Goal: Task Accomplishment & Management: Use online tool/utility

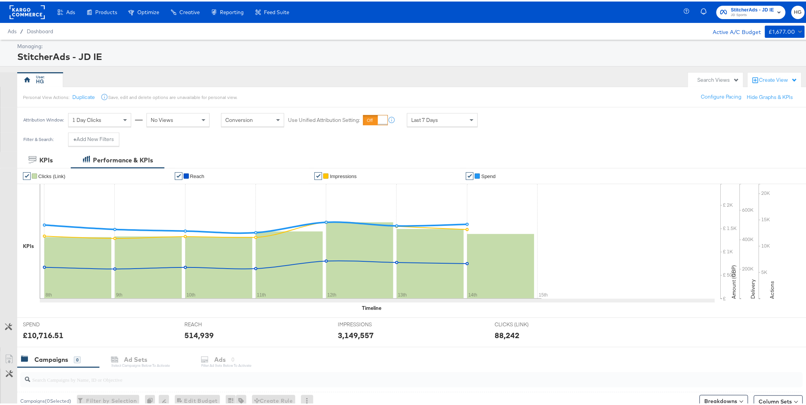
click at [649, 13] on icon "button" at bounding box center [778, 10] width 9 height 9
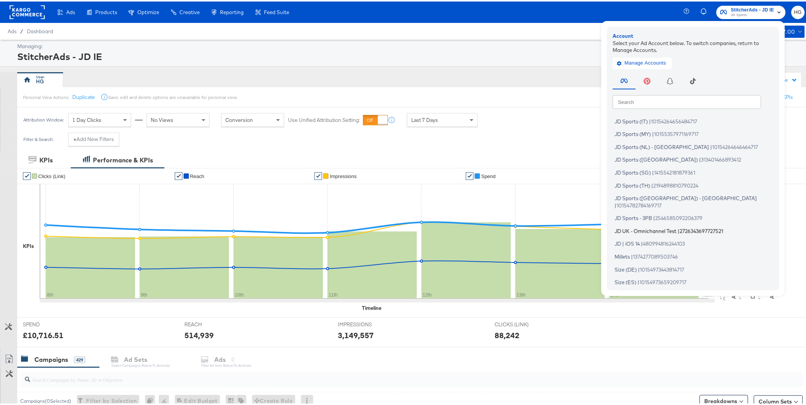
scroll to position [127, 0]
click at [647, 194] on span "JD Sports ([GEOGRAPHIC_DATA]) - [GEOGRAPHIC_DATA]" at bounding box center [685, 196] width 142 height 6
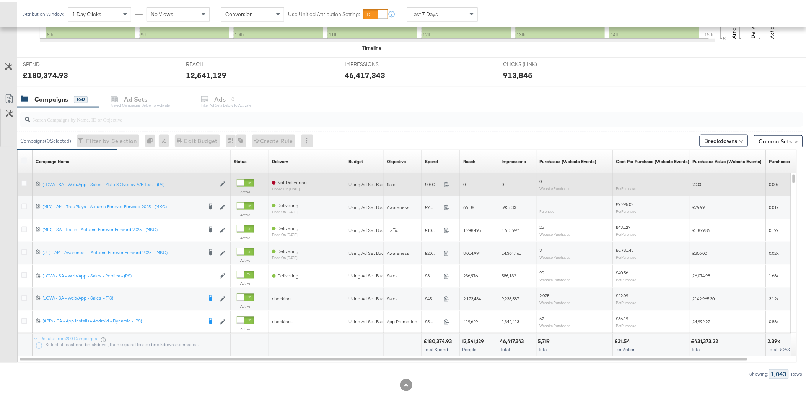
scroll to position [267, 0]
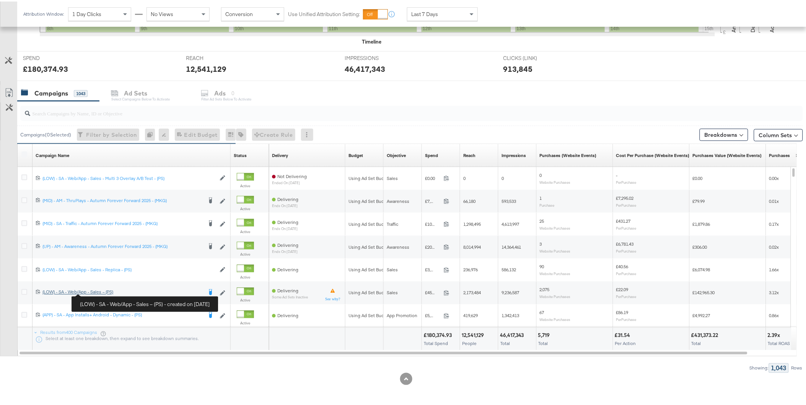
drag, startPoint x: 100, startPoint y: 292, endPoint x: 226, endPoint y: 245, distance: 134.2
click at [100, 292] on div "(LOW) - SA - Web/App - Sales – (PS) (LOW) - SA - Web/App - Sales – (PS)" at bounding box center [122, 291] width 160 height 6
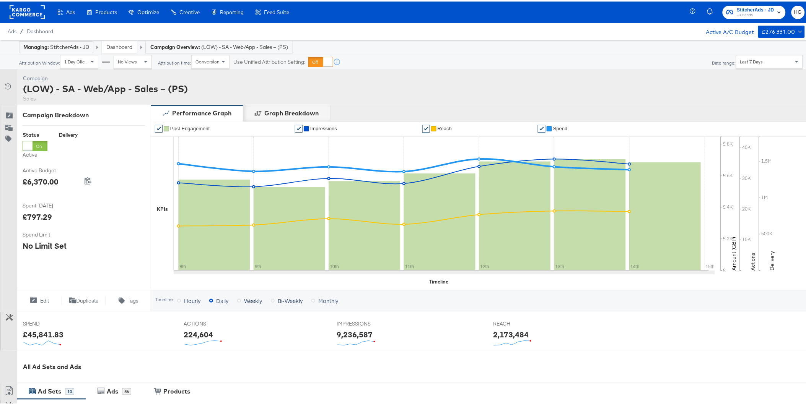
scroll to position [281, 0]
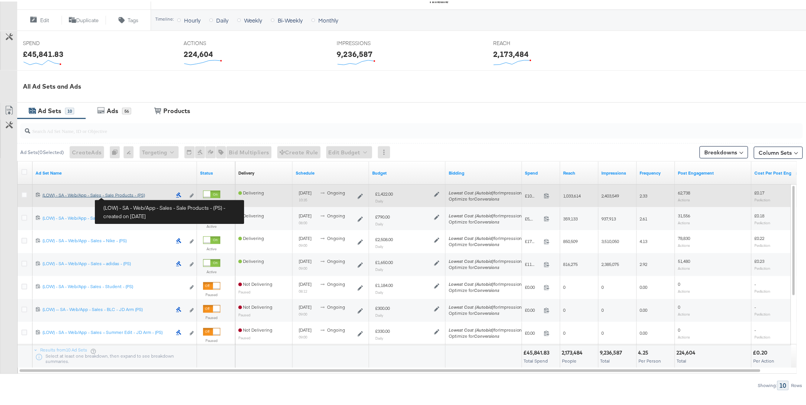
click at [124, 195] on div "(LOW) - SA - Web/App - Sales - Sale Products - (PS) (LOW) - SA - Web/App - Sale…" at bounding box center [106, 194] width 129 height 6
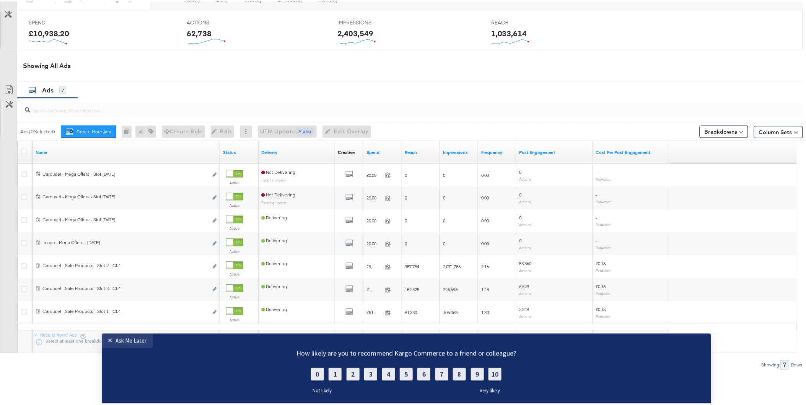
scroll to position [333, 0]
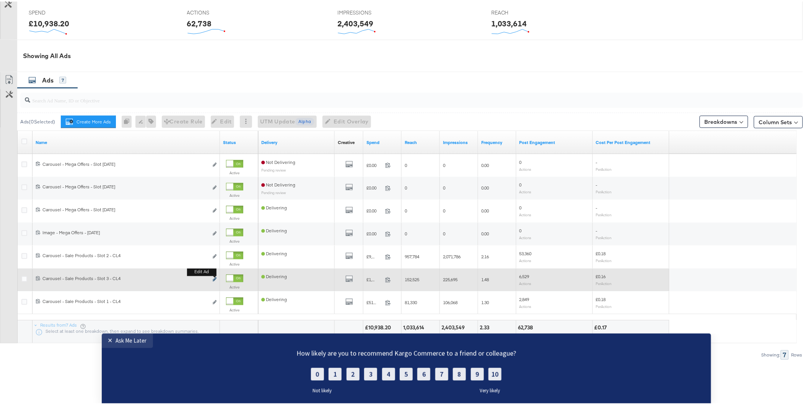
click at [216, 279] on icon "link" at bounding box center [215, 278] width 4 height 4
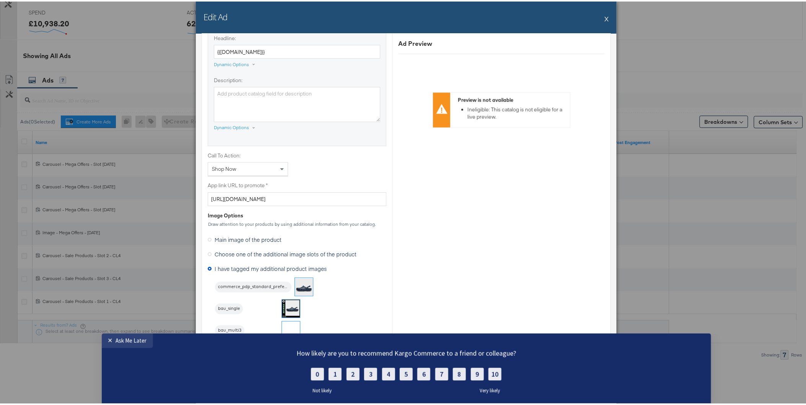
scroll to position [595, 0]
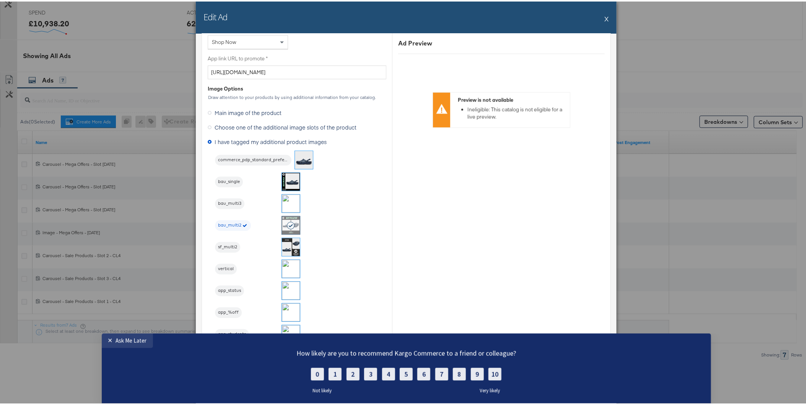
click at [605, 14] on button "X" at bounding box center [607, 17] width 4 height 15
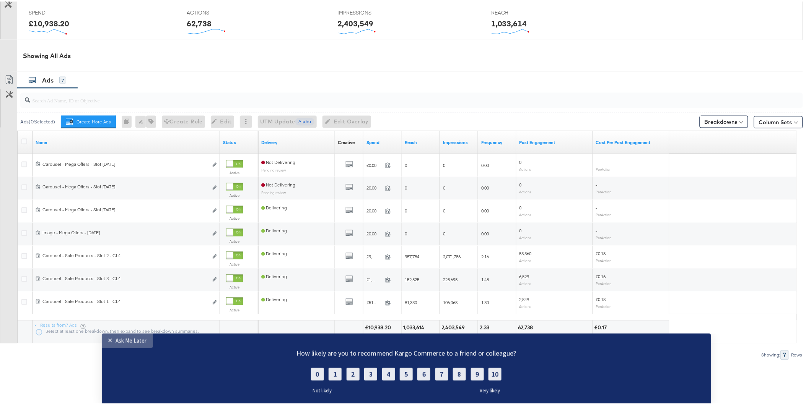
click at [121, 344] on link "✕ Ask Me Later" at bounding box center [127, 340] width 51 height 15
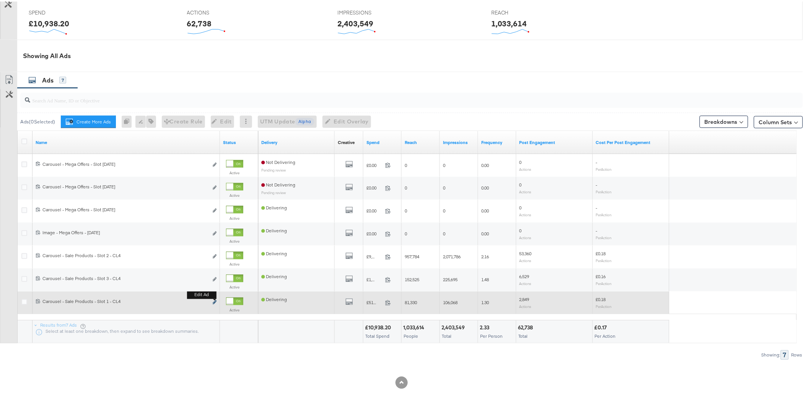
click at [214, 302] on icon "link" at bounding box center [215, 301] width 4 height 4
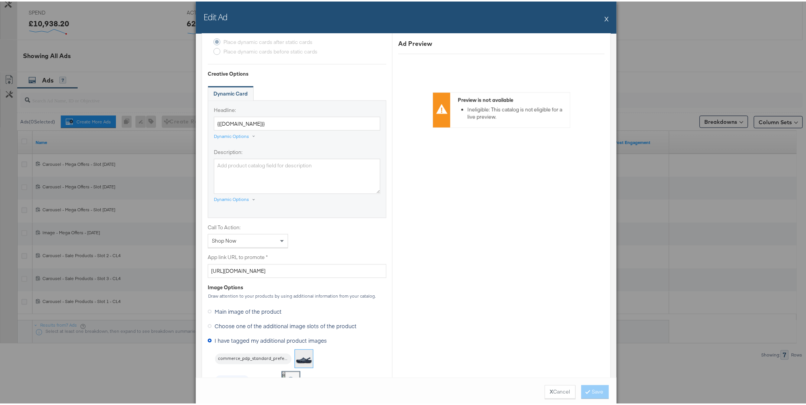
scroll to position [382, 0]
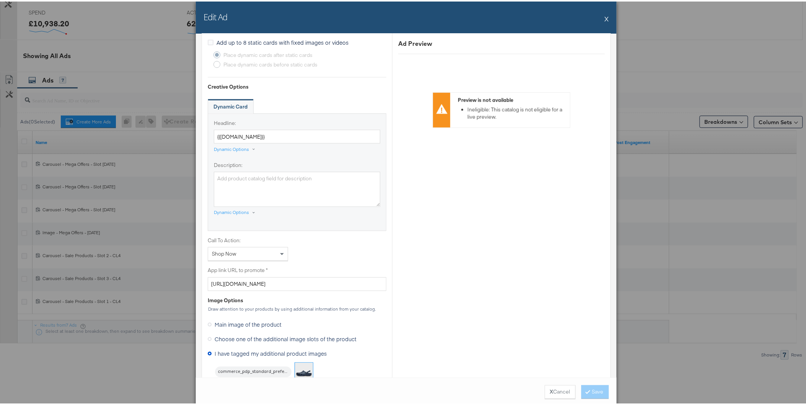
click at [605, 17] on button "X" at bounding box center [607, 17] width 4 height 15
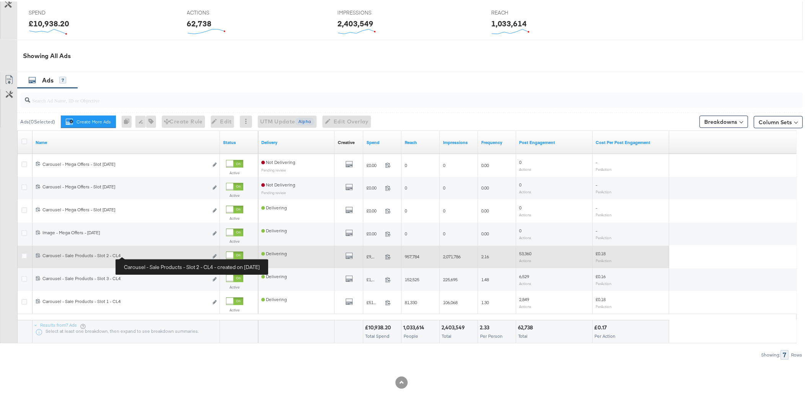
click at [129, 255] on div "Carousel - Sale Products - Slot 2 - CL4 Carousel - Sale Products - Slot 2 - CL4" at bounding box center [125, 255] width 166 height 6
click at [214, 255] on icon "link" at bounding box center [215, 255] width 4 height 4
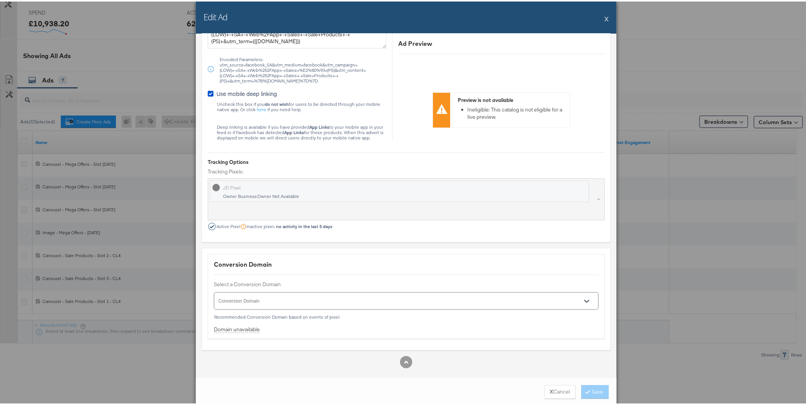
scroll to position [1200, 0]
click at [605, 18] on button "X" at bounding box center [607, 17] width 4 height 15
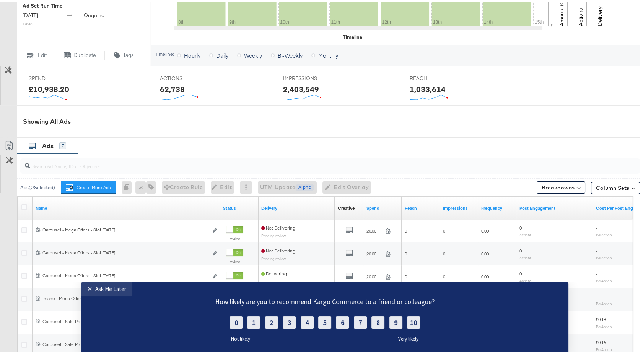
scroll to position [352, 0]
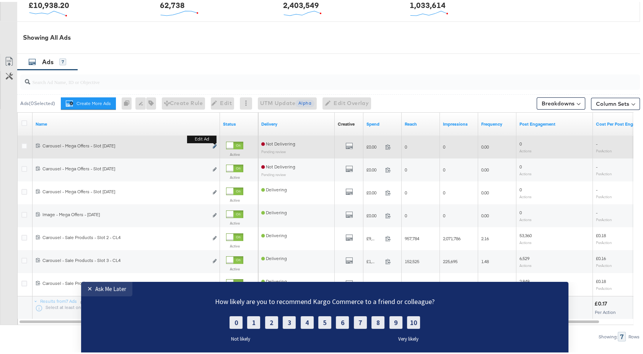
click at [216, 144] on button "Edit ad" at bounding box center [214, 145] width 5 height 8
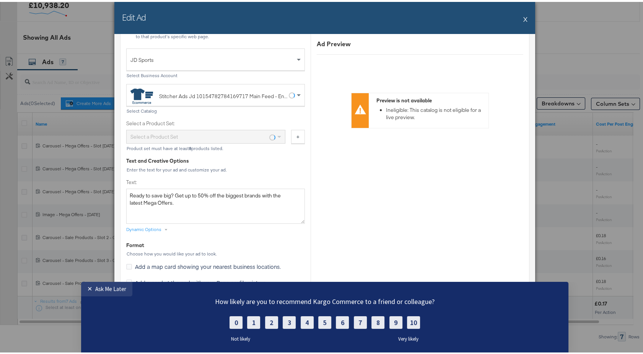
scroll to position [297, 0]
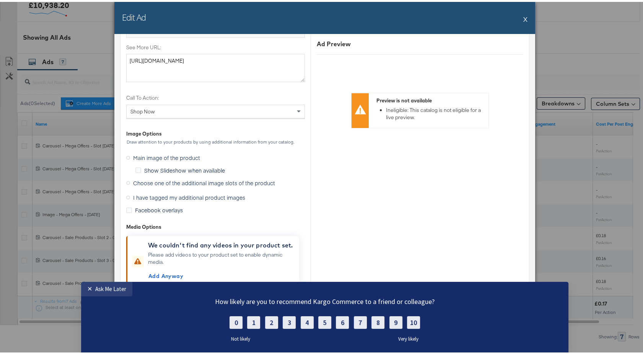
click at [155, 193] on span "I have tagged my additional product images" at bounding box center [189, 196] width 112 height 8
click at [0, 0] on input "I have tagged my additional product images" at bounding box center [0, 0] width 0 height 0
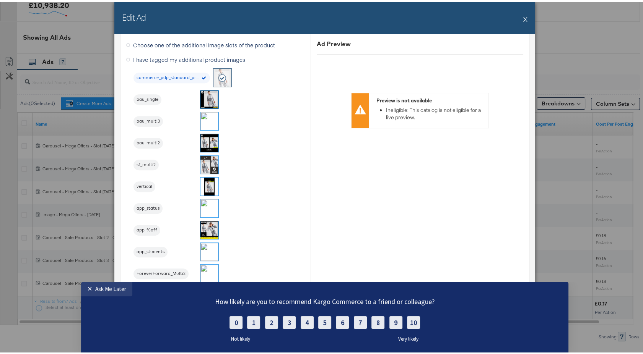
scroll to position [698, 0]
click at [207, 120] on img at bounding box center [209, 119] width 18 height 18
click at [208, 137] on img at bounding box center [209, 141] width 18 height 18
click at [94, 246] on div "✕" at bounding box center [91, 289] width 8 height 8
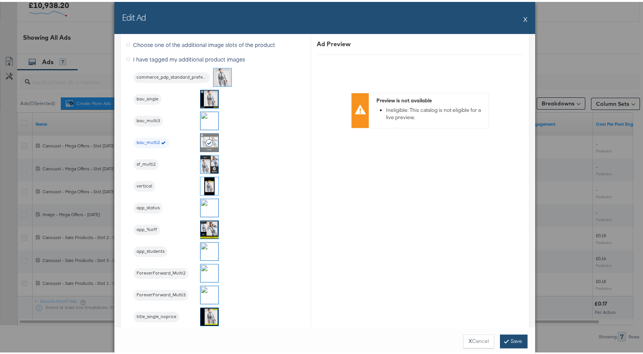
click at [515, 246] on button "Save" at bounding box center [514, 340] width 28 height 14
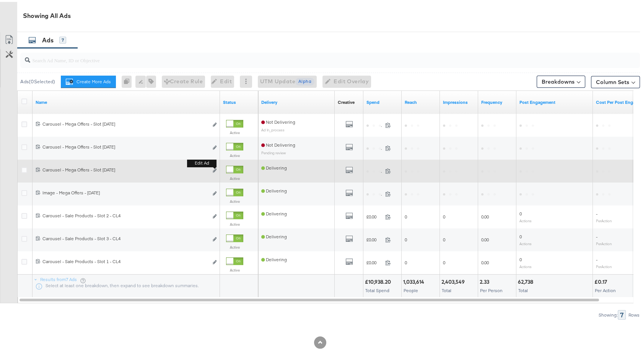
scroll to position [384, 0]
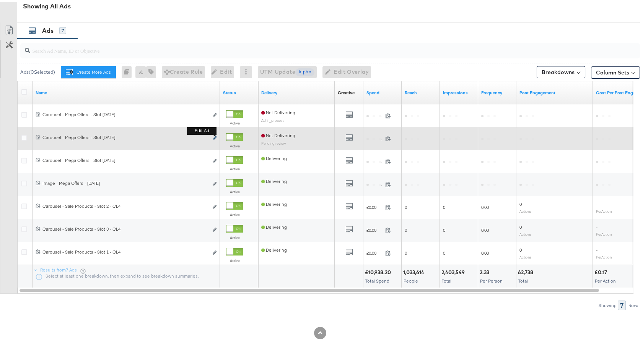
click at [215, 137] on icon "link" at bounding box center [215, 136] width 4 height 4
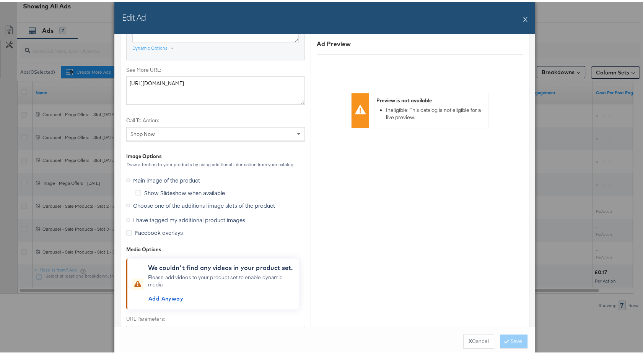
scroll to position [765, 0]
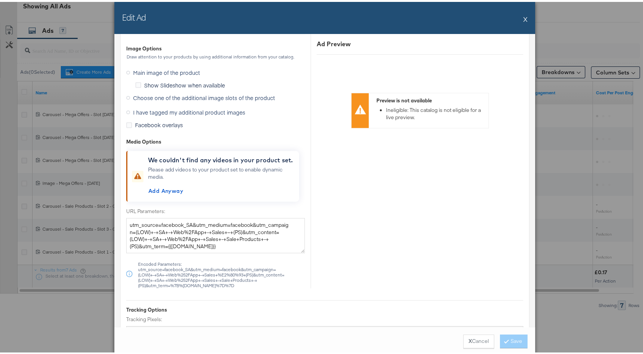
click at [133, 109] on span "I have tagged my additional product images" at bounding box center [189, 111] width 112 height 8
click at [0, 0] on input "I have tagged my additional product images" at bounding box center [0, 0] width 0 height 0
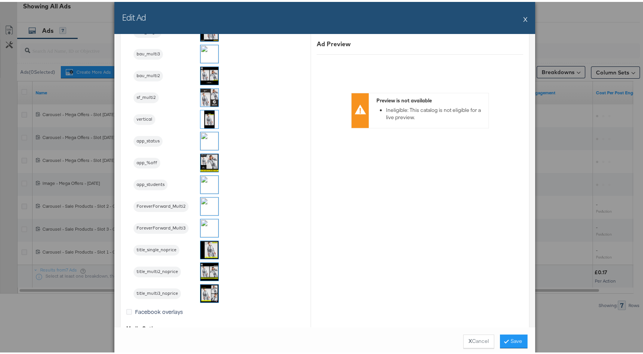
scroll to position [655, 0]
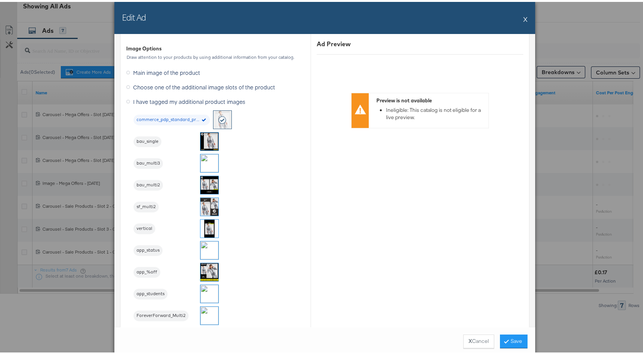
click at [202, 133] on img at bounding box center [209, 140] width 18 height 18
click at [505, 246] on button "Save" at bounding box center [514, 340] width 28 height 14
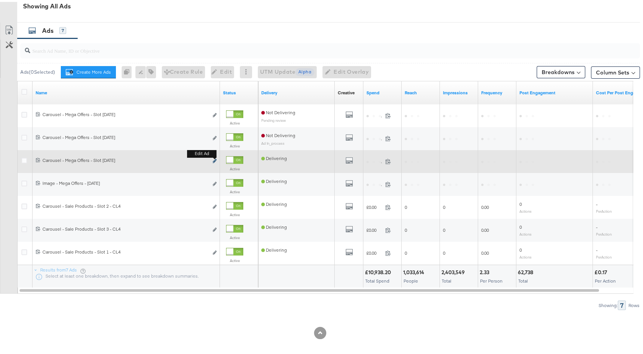
click at [215, 159] on icon "link" at bounding box center [215, 159] width 4 height 4
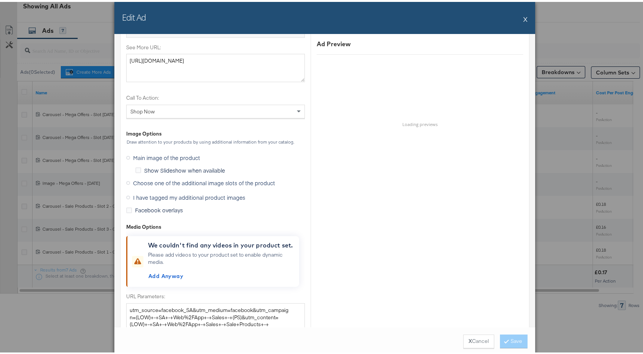
click at [133, 195] on span "I have tagged my additional product images" at bounding box center [189, 196] width 112 height 8
click at [0, 0] on input "I have tagged my additional product images" at bounding box center [0, 0] width 0 height 0
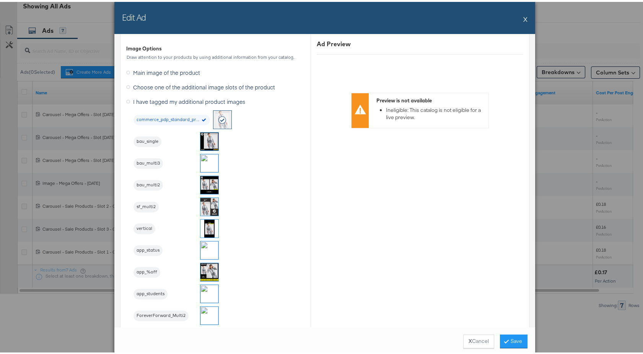
click at [205, 157] on img at bounding box center [209, 162] width 18 height 18
click at [510, 246] on button "Save" at bounding box center [514, 340] width 28 height 14
